Goal: Find specific page/section: Find specific page/section

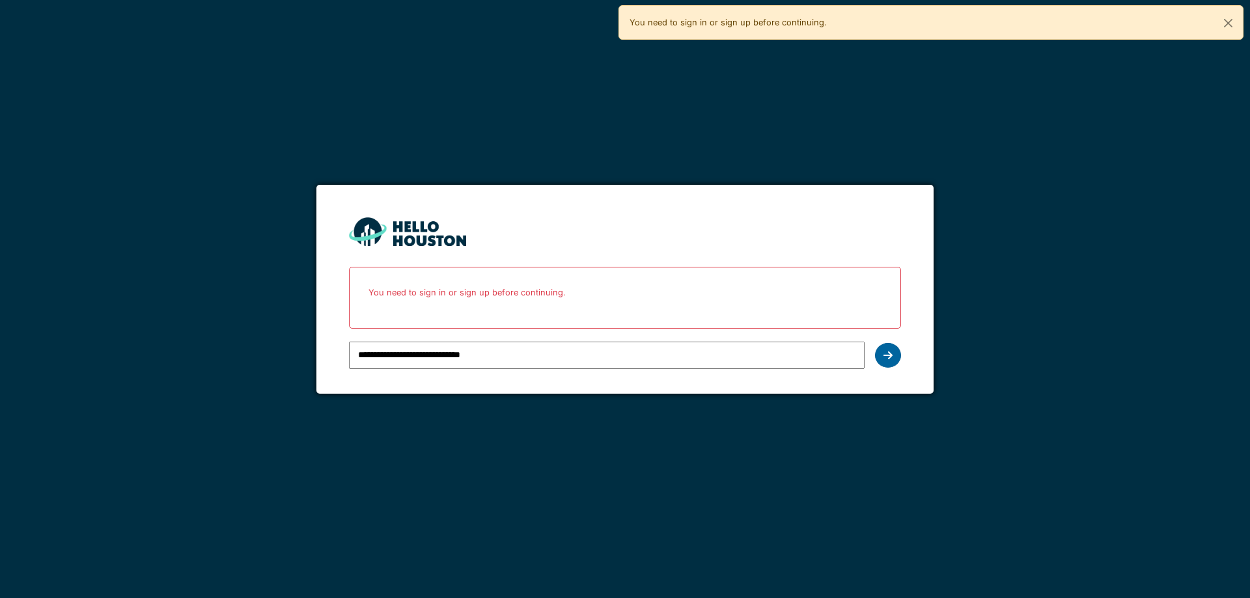
click at [890, 351] on icon at bounding box center [888, 355] width 9 height 10
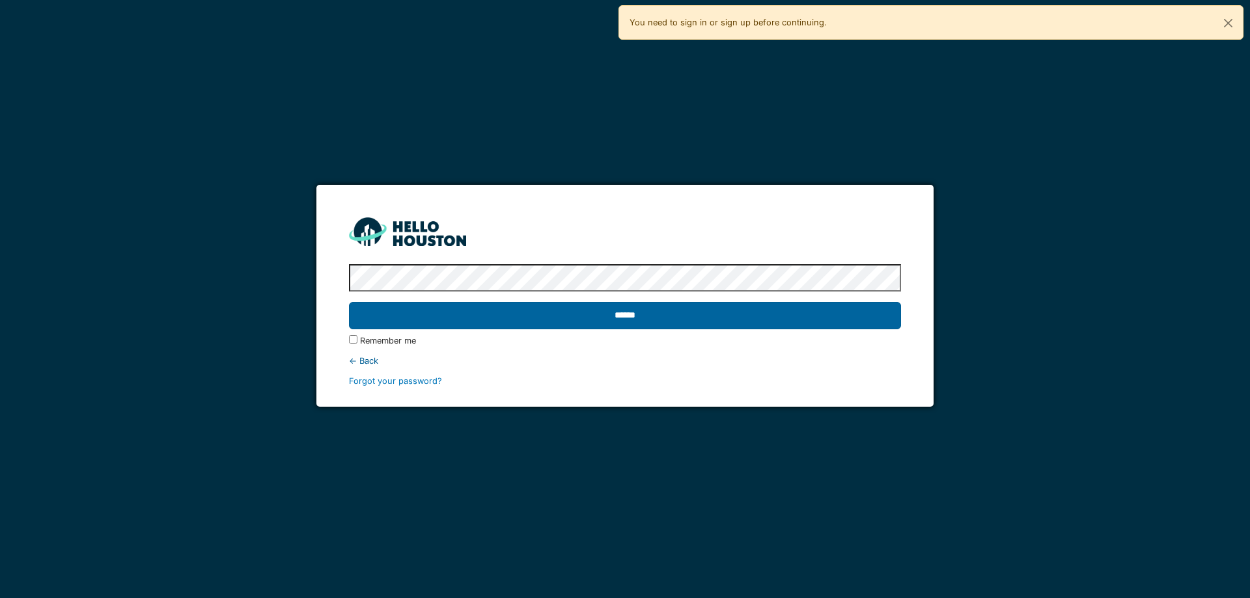
click at [700, 313] on input "******" at bounding box center [625, 315] width 552 height 27
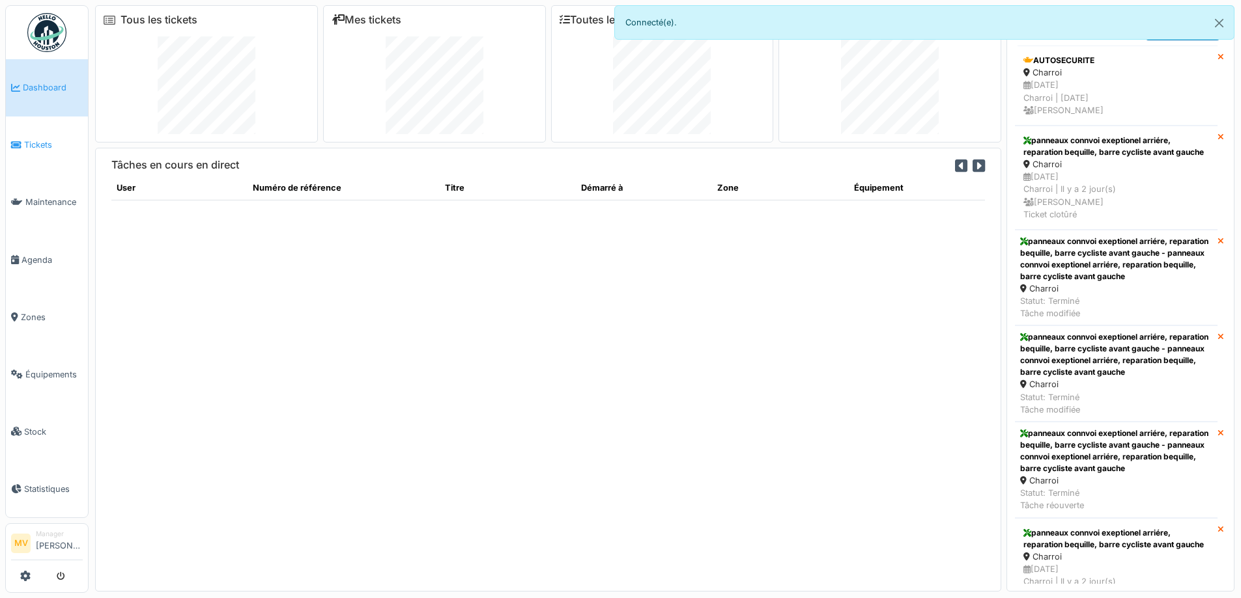
click at [31, 147] on span "Tickets" at bounding box center [53, 145] width 59 height 12
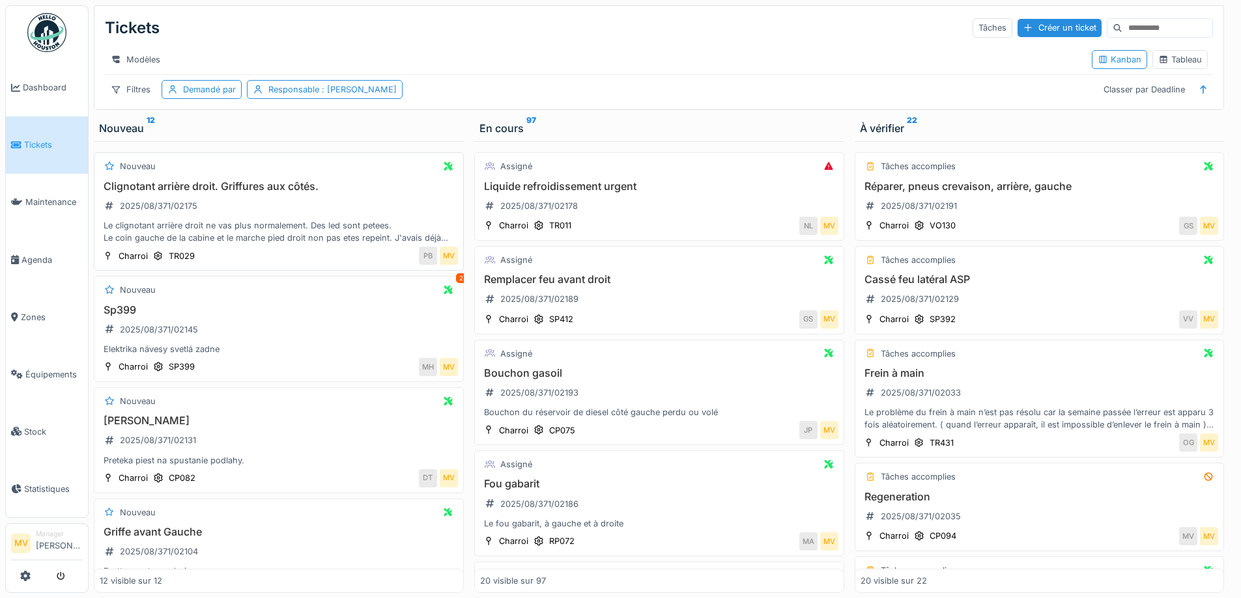
click at [378, 223] on div "Clignotant arrière droit. Griffures aux côtés. 2025/08/371/02175 Le clignotant …" at bounding box center [279, 212] width 358 height 64
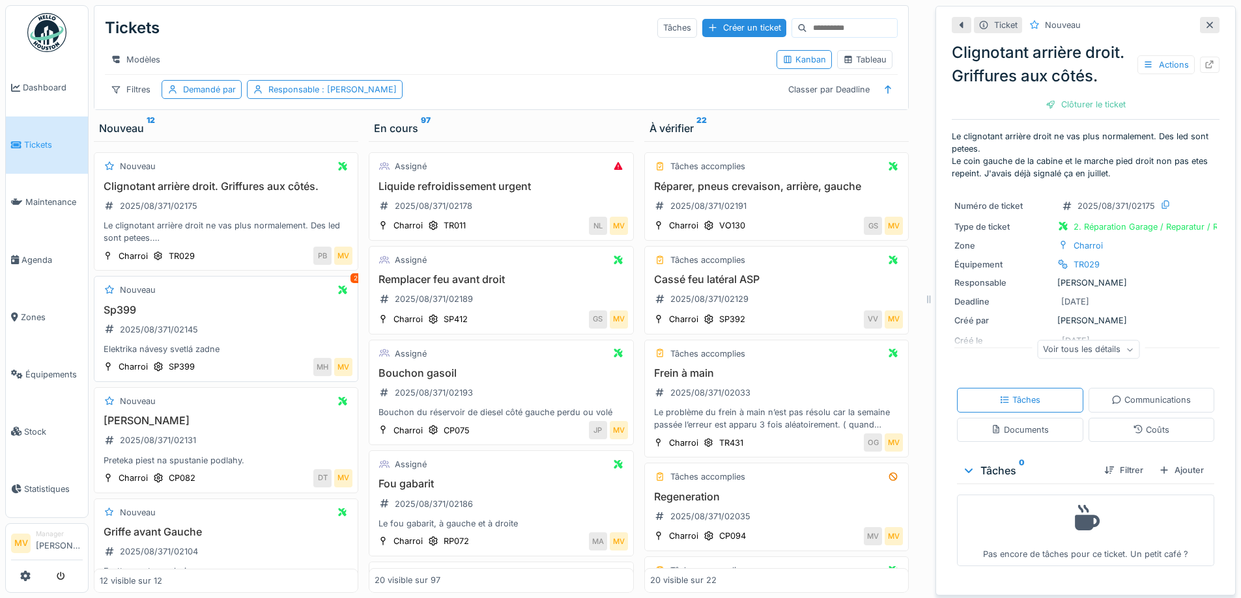
click at [185, 316] on h3 "Sp399" at bounding box center [226, 310] width 253 height 12
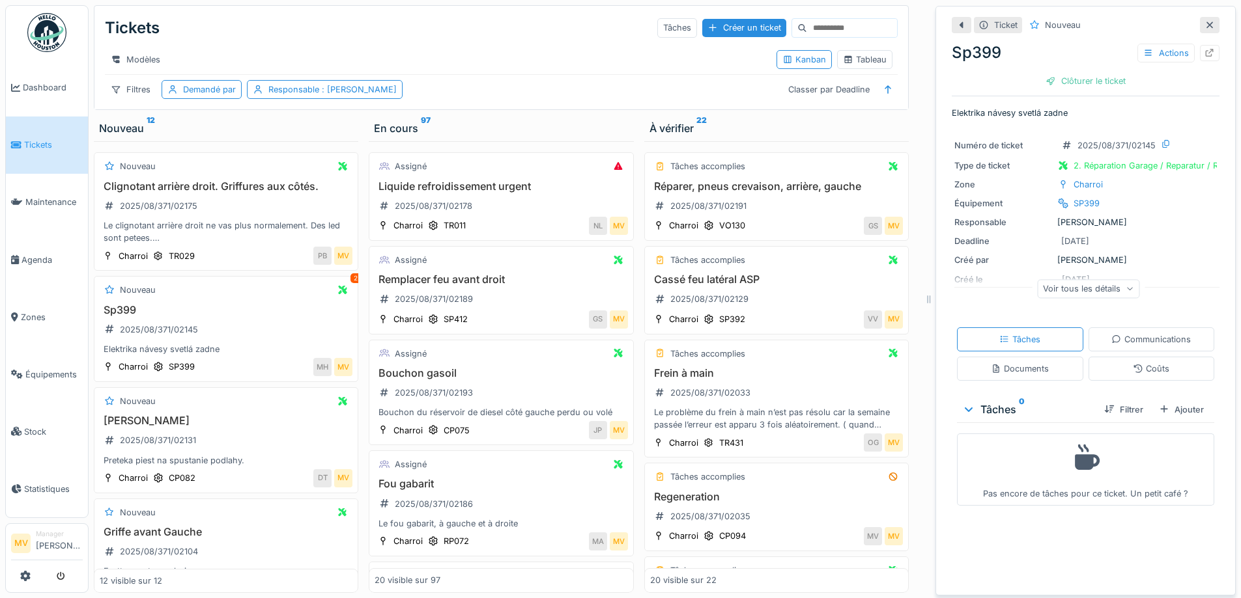
click at [1201, 57] on div "Ticket Nouveau Sp399 Actions Clôturer le ticket Elektrika návesy svetlá zadne N…" at bounding box center [1085, 301] width 300 height 590
click at [1205, 57] on icon at bounding box center [1209, 53] width 8 height 8
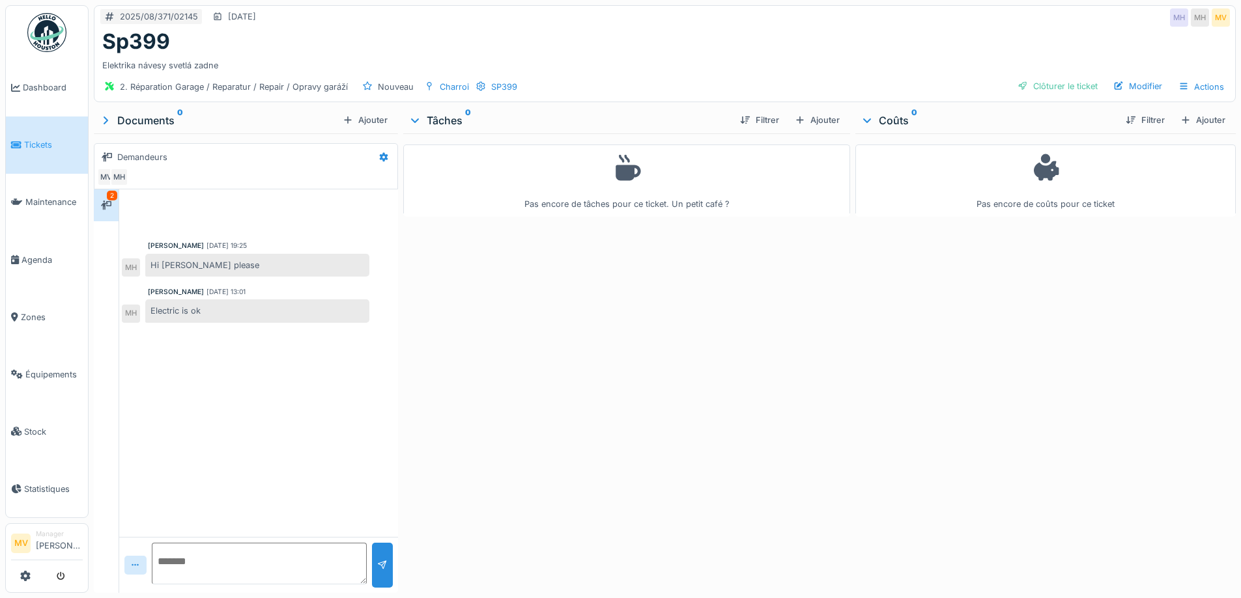
click at [38, 252] on link "Agenda" at bounding box center [47, 259] width 82 height 57
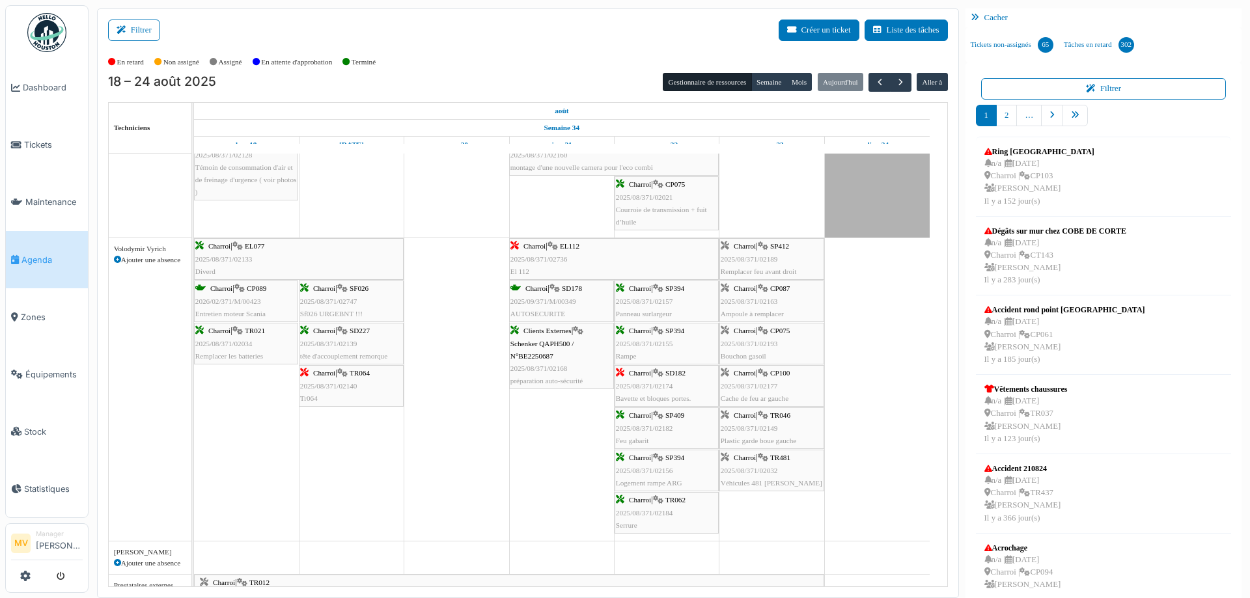
click at [675, 380] on div "Charroi | SD182 2025/08/371/02174 Bavette et bloques portes." at bounding box center [667, 386] width 102 height 38
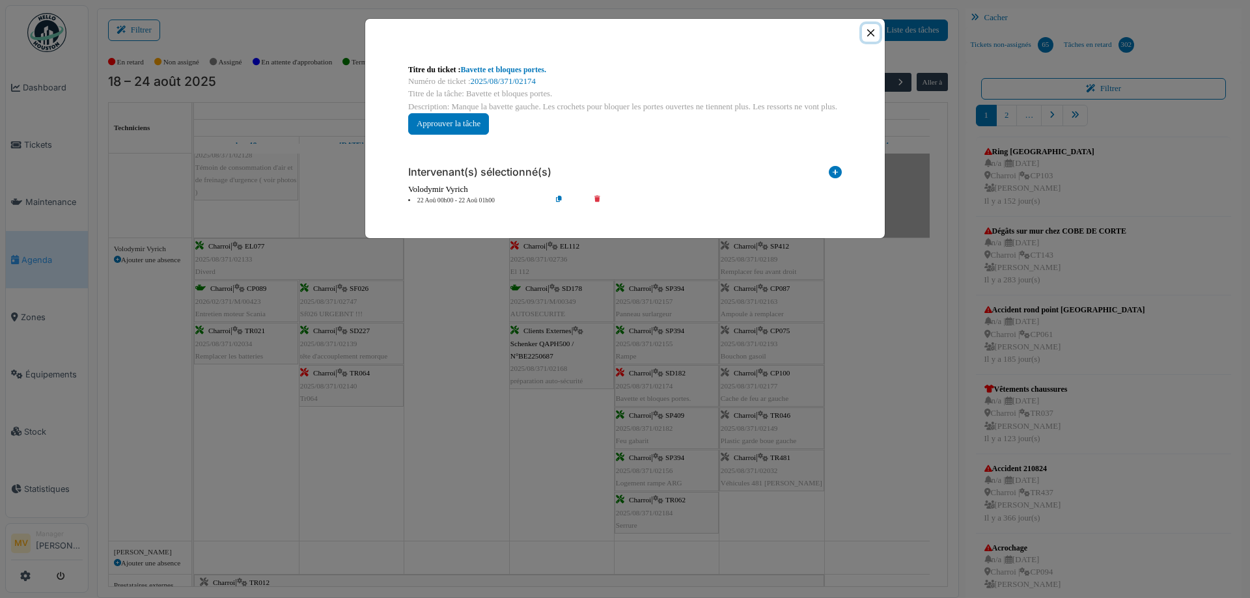
click at [872, 31] on button "Close" at bounding box center [871, 33] width 18 height 18
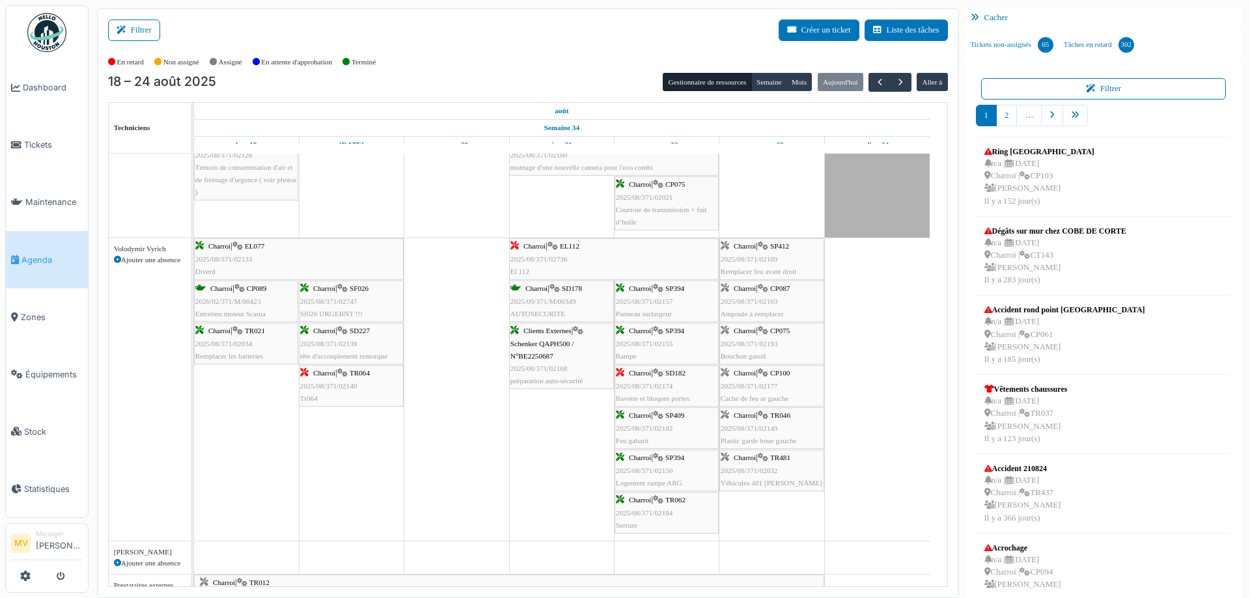
drag, startPoint x: 940, startPoint y: 375, endPoint x: 935, endPoint y: 408, distance: 33.5
click at [935, 408] on div "Bât. Admin. Hall Entrée RDC | Extincteur Hall Entrée Bât. Admin. Extincteurs [G…" at bounding box center [570, 370] width 753 height 433
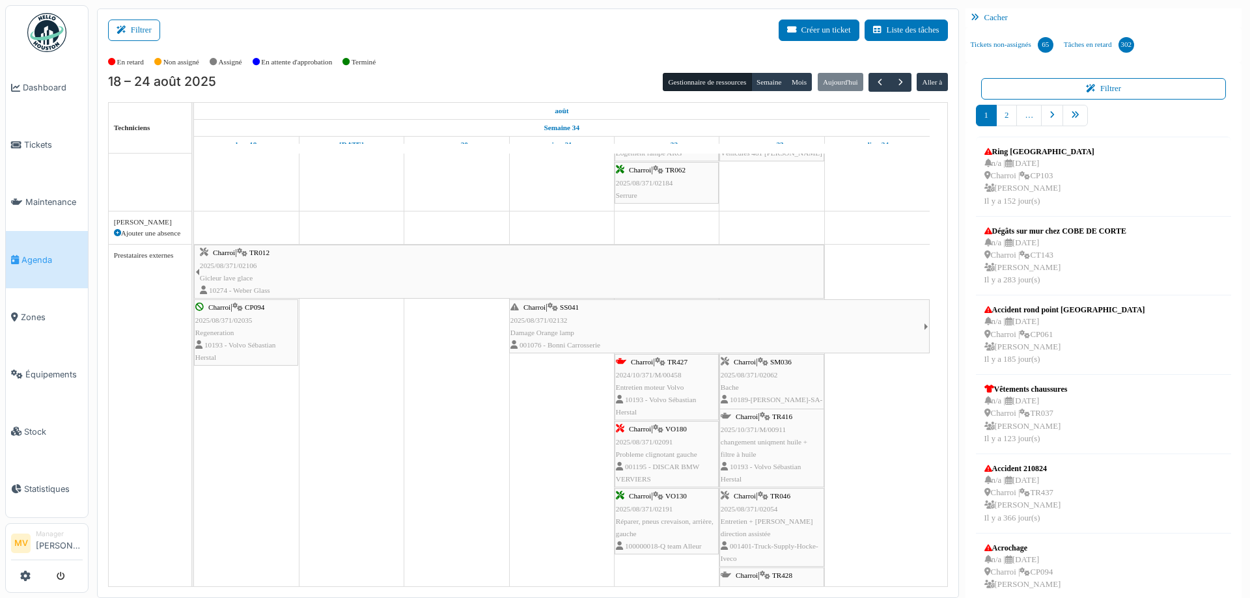
scroll to position [564, 0]
